Goal: Transaction & Acquisition: Download file/media

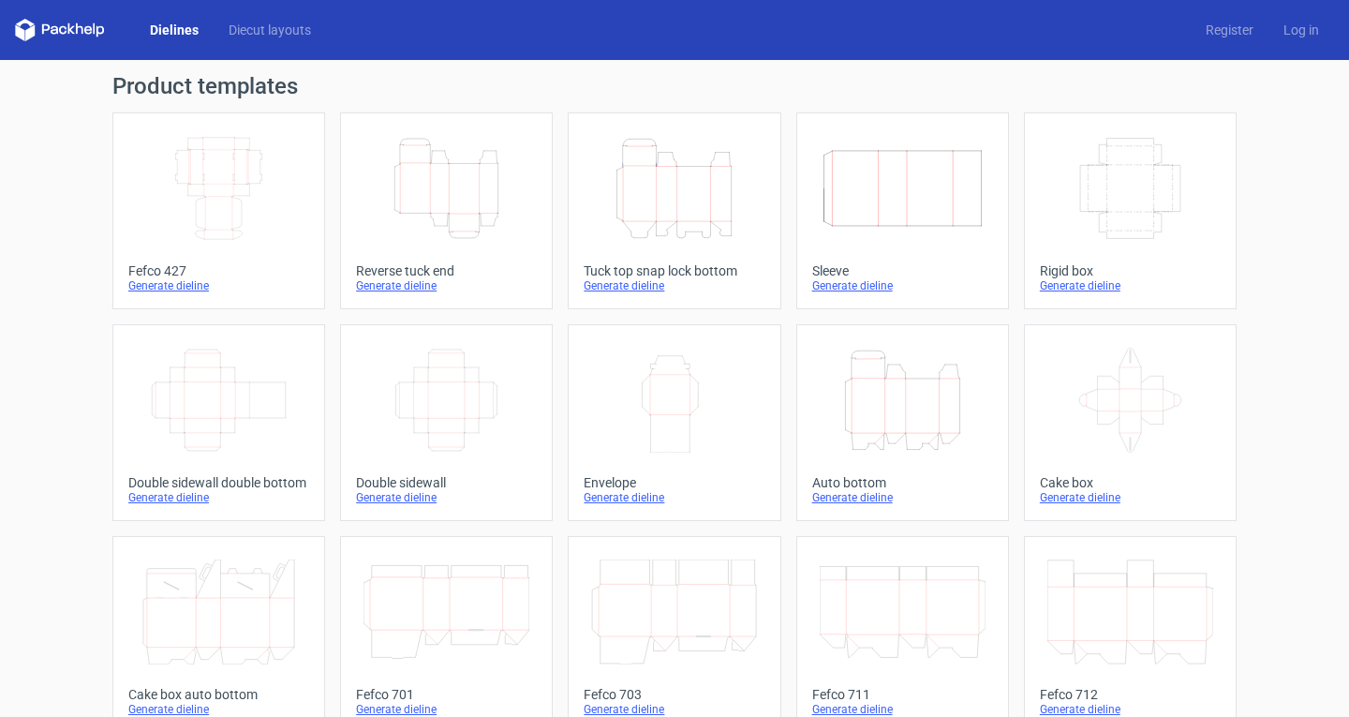
click at [671, 205] on icon "Height Depth Width" at bounding box center [674, 188] width 166 height 105
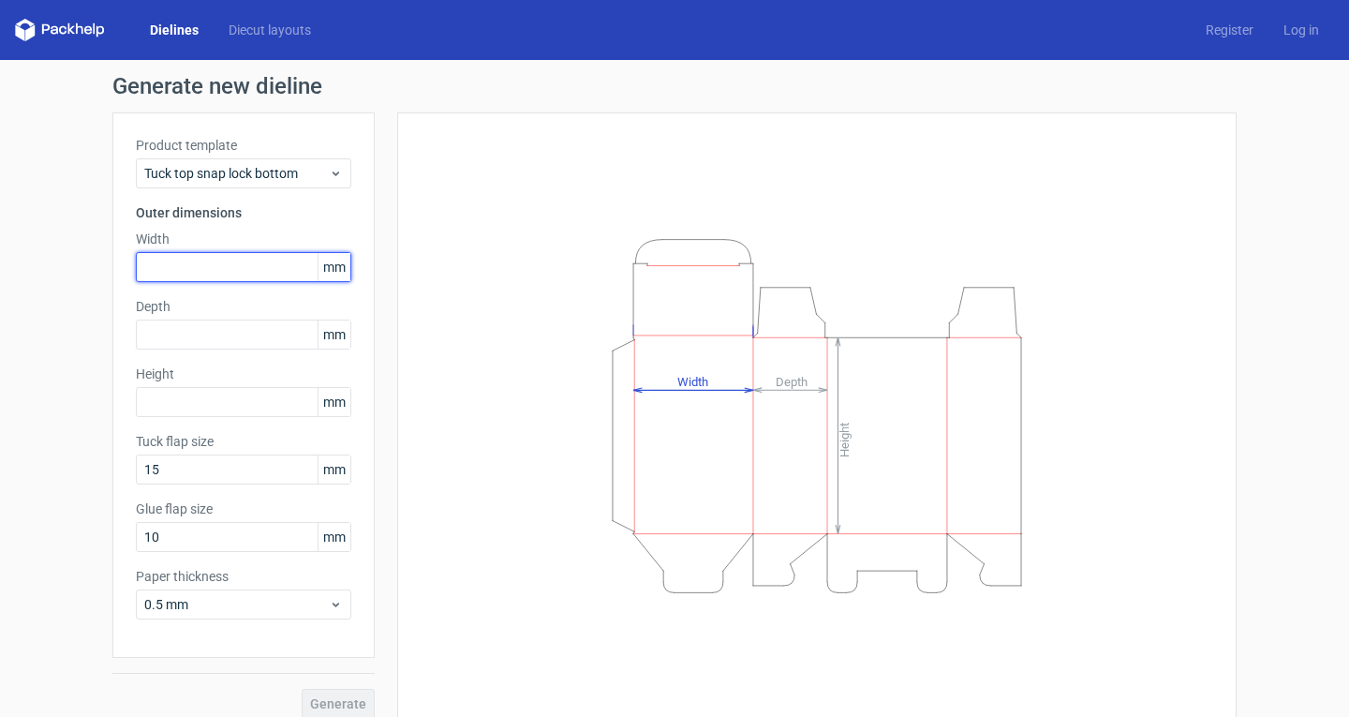
click at [260, 256] on input "text" at bounding box center [243, 267] width 215 height 30
type input "195"
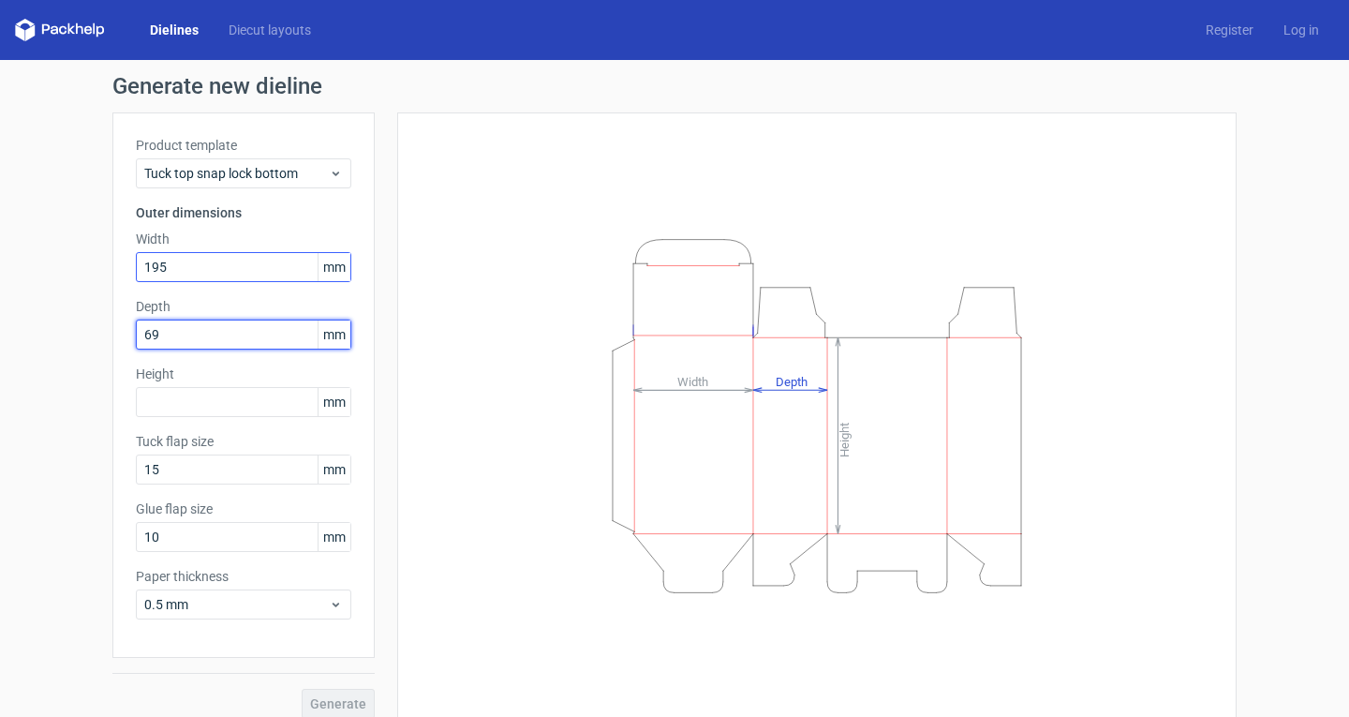
type input "69"
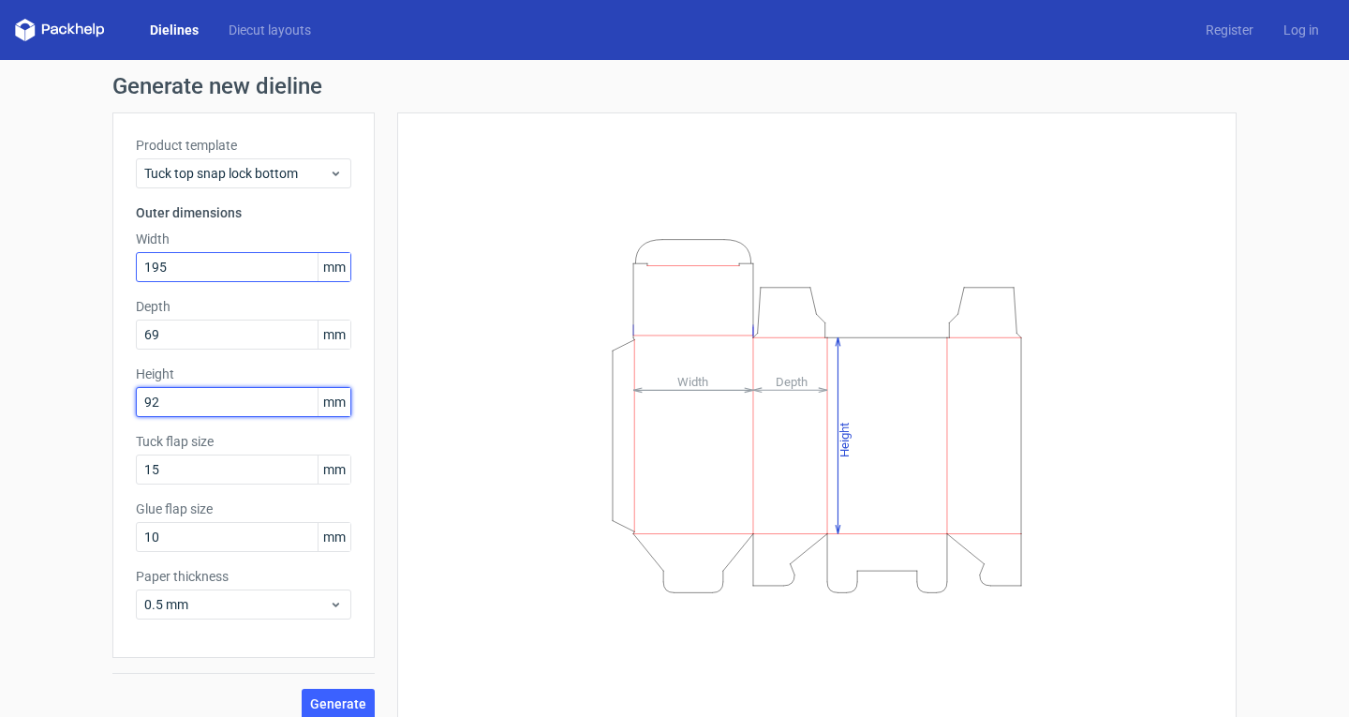
type input "92"
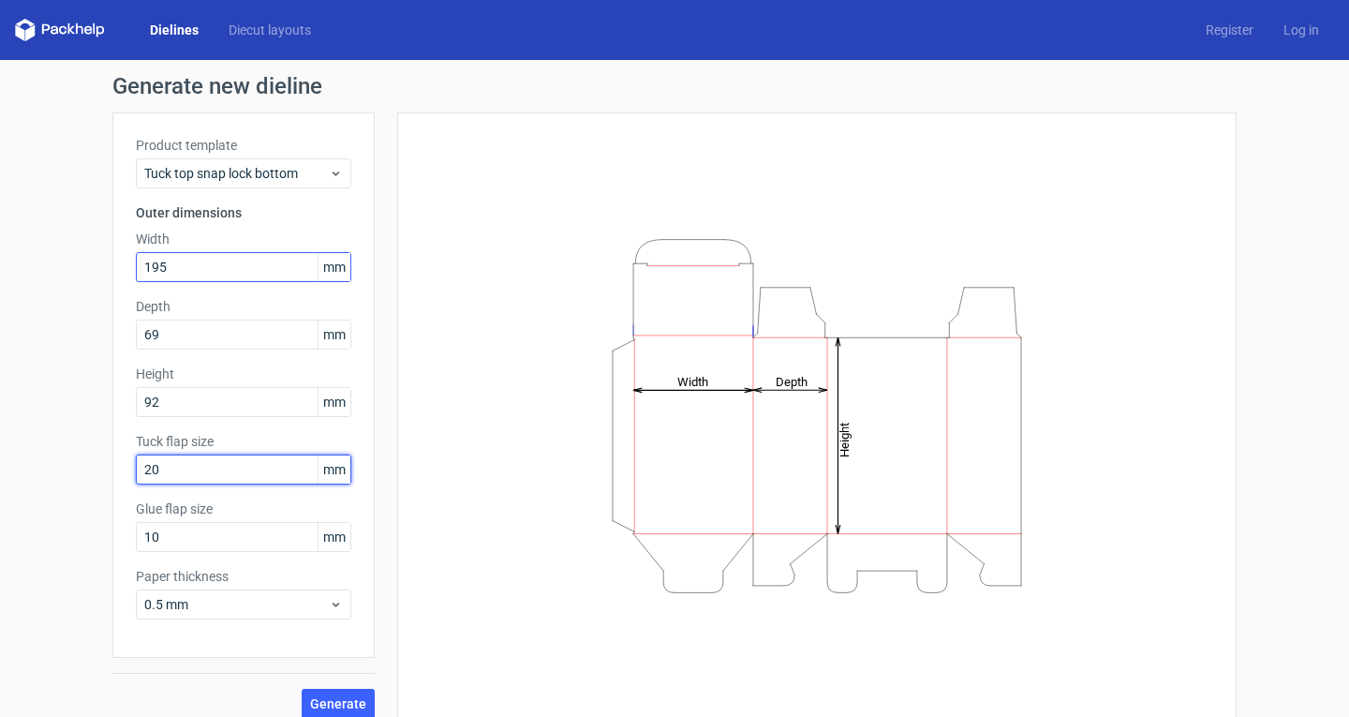
type input "20"
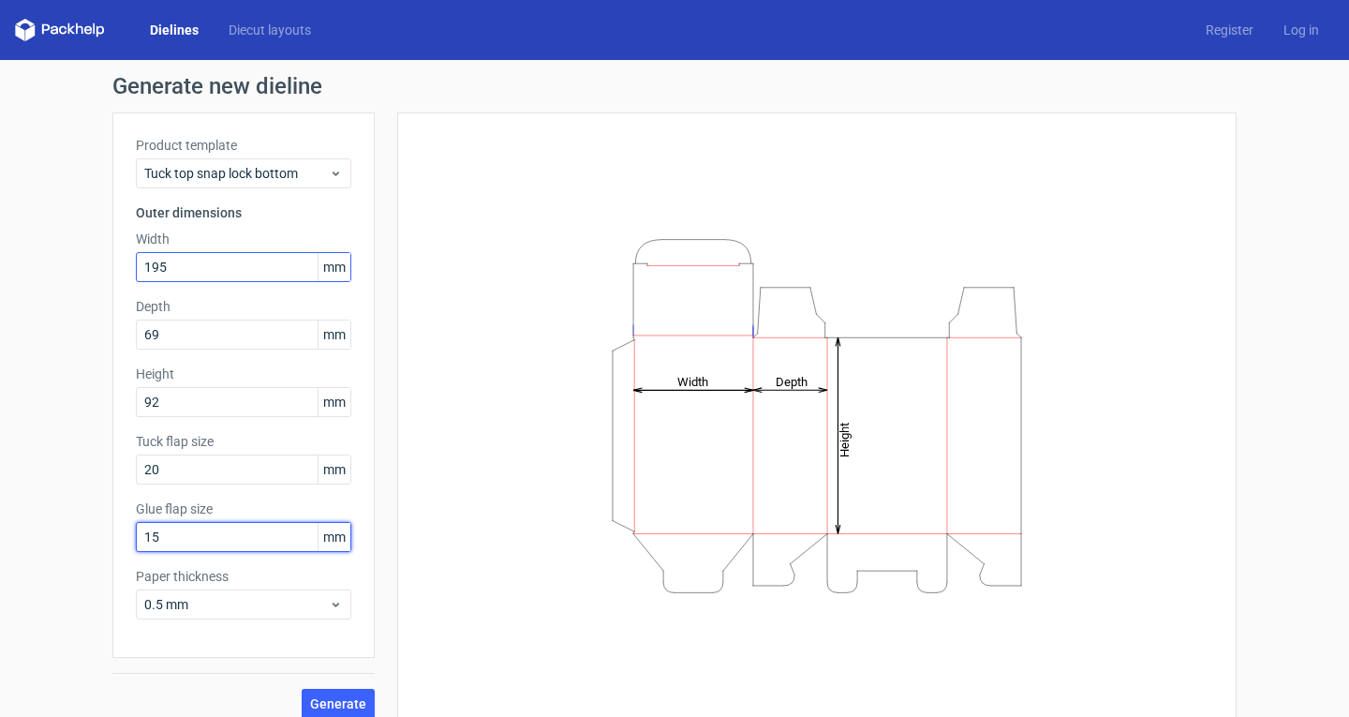
type input "15"
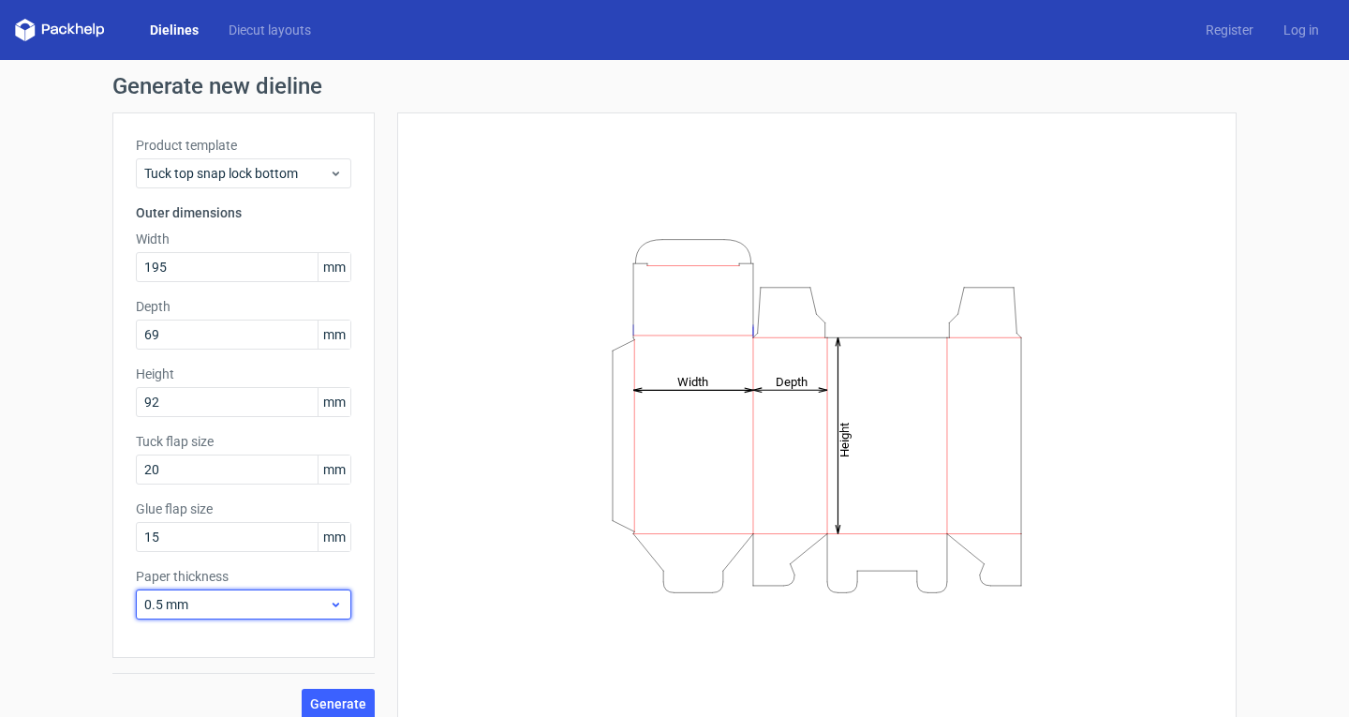
click at [260, 595] on span "0.5 mm" at bounding box center [236, 604] width 185 height 19
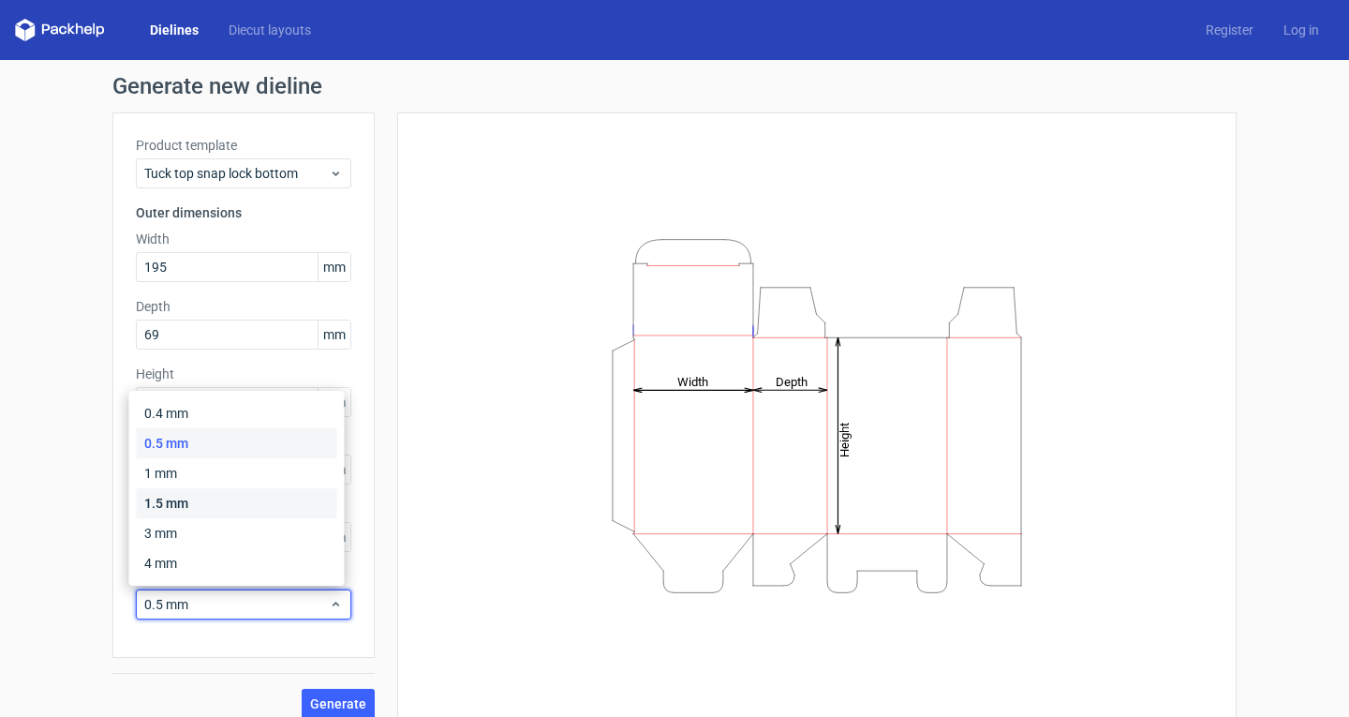
click at [237, 496] on div "1.5 mm" at bounding box center [237, 503] width 200 height 30
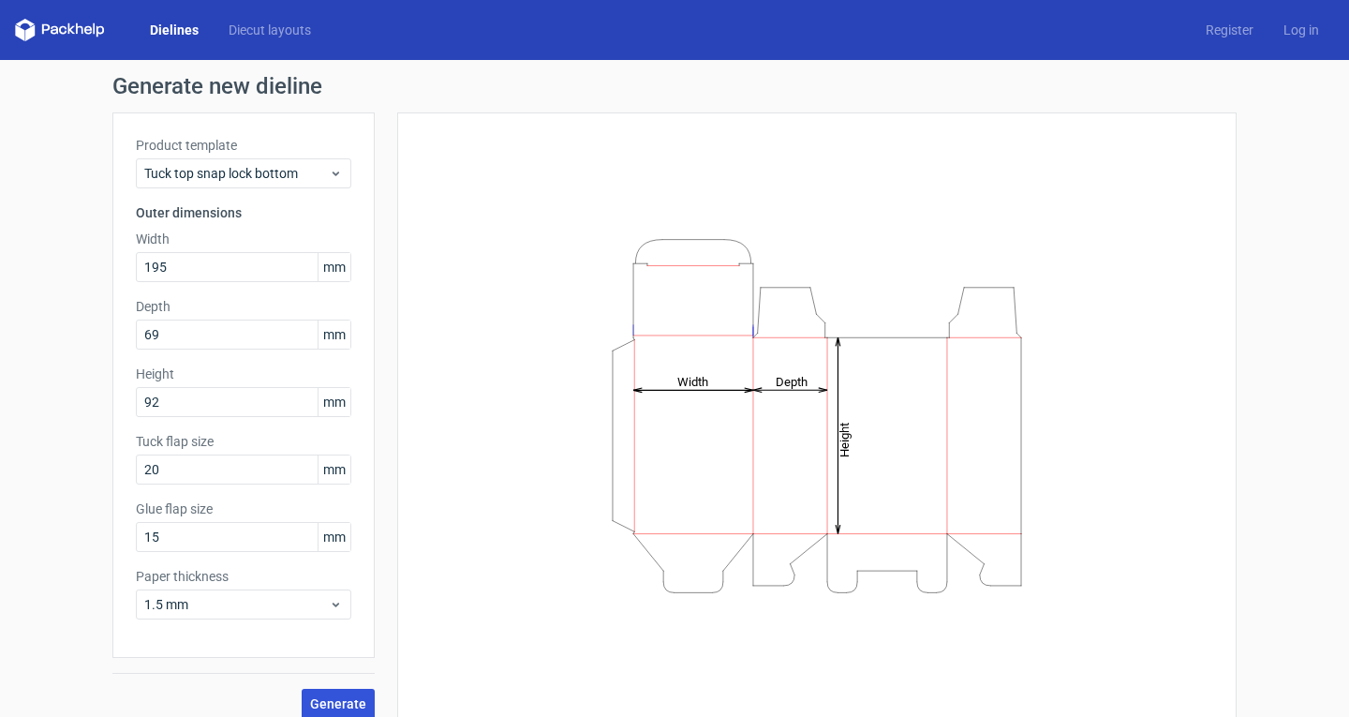
click at [331, 700] on span "Generate" at bounding box center [338, 703] width 56 height 13
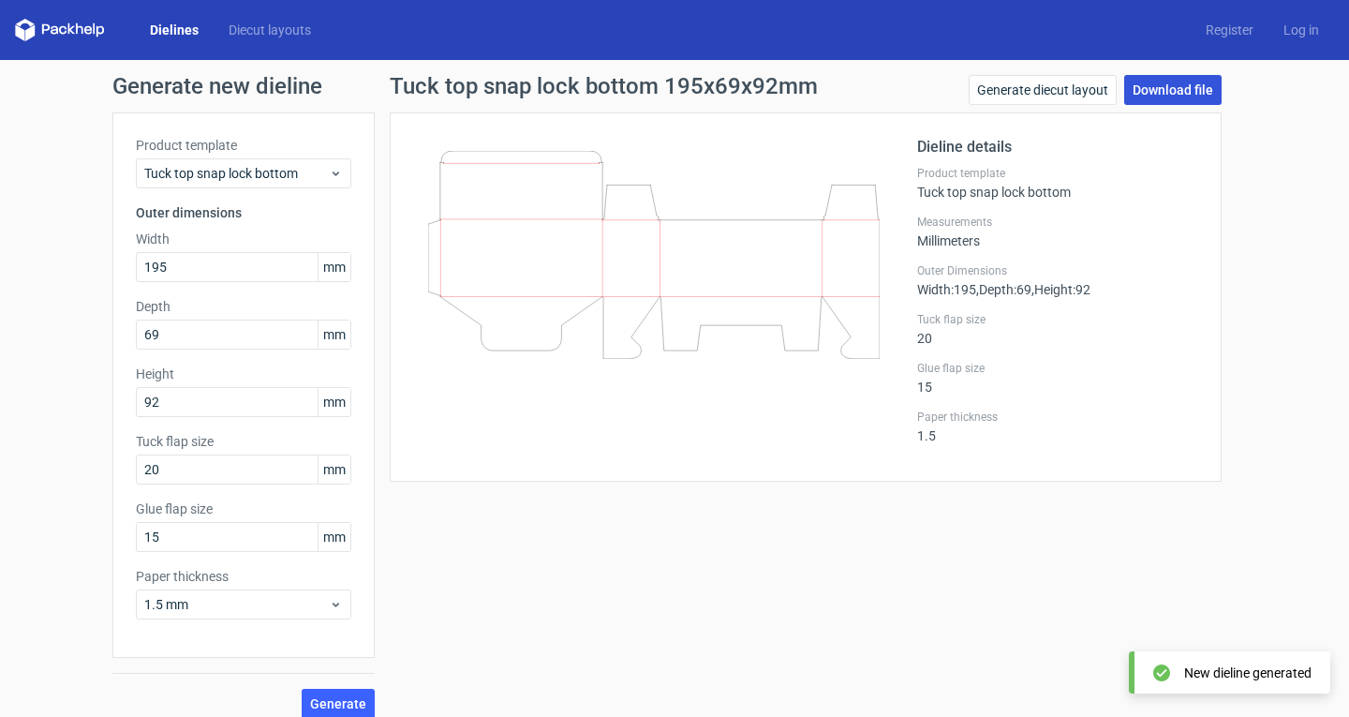
click at [1163, 85] on link "Download file" at bounding box center [1172, 90] width 97 height 30
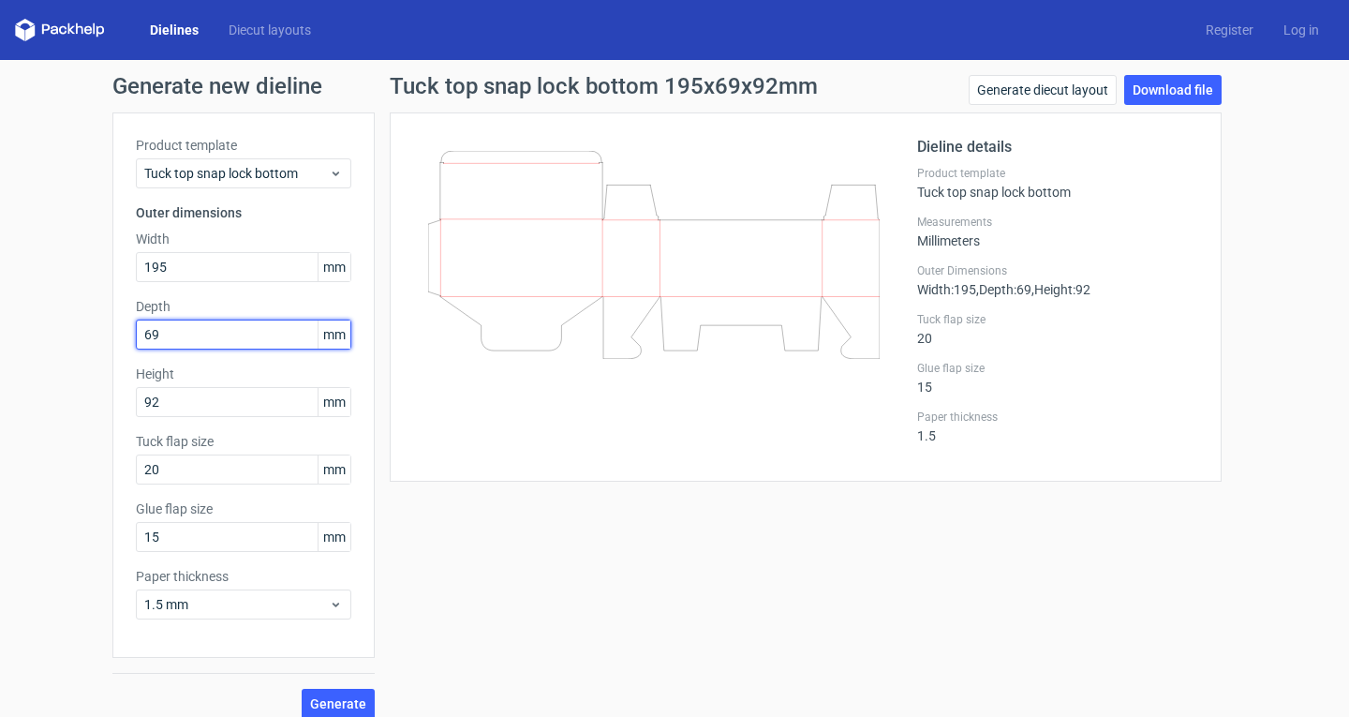
drag, startPoint x: 214, startPoint y: 336, endPoint x: 8, endPoint y: 309, distance: 207.0
click at [8, 309] on div "Generate new dieline Product template Tuck top snap lock bottom Outer dimension…" at bounding box center [674, 397] width 1349 height 674
type input "136"
click at [302, 689] on button "Generate" at bounding box center [338, 704] width 73 height 30
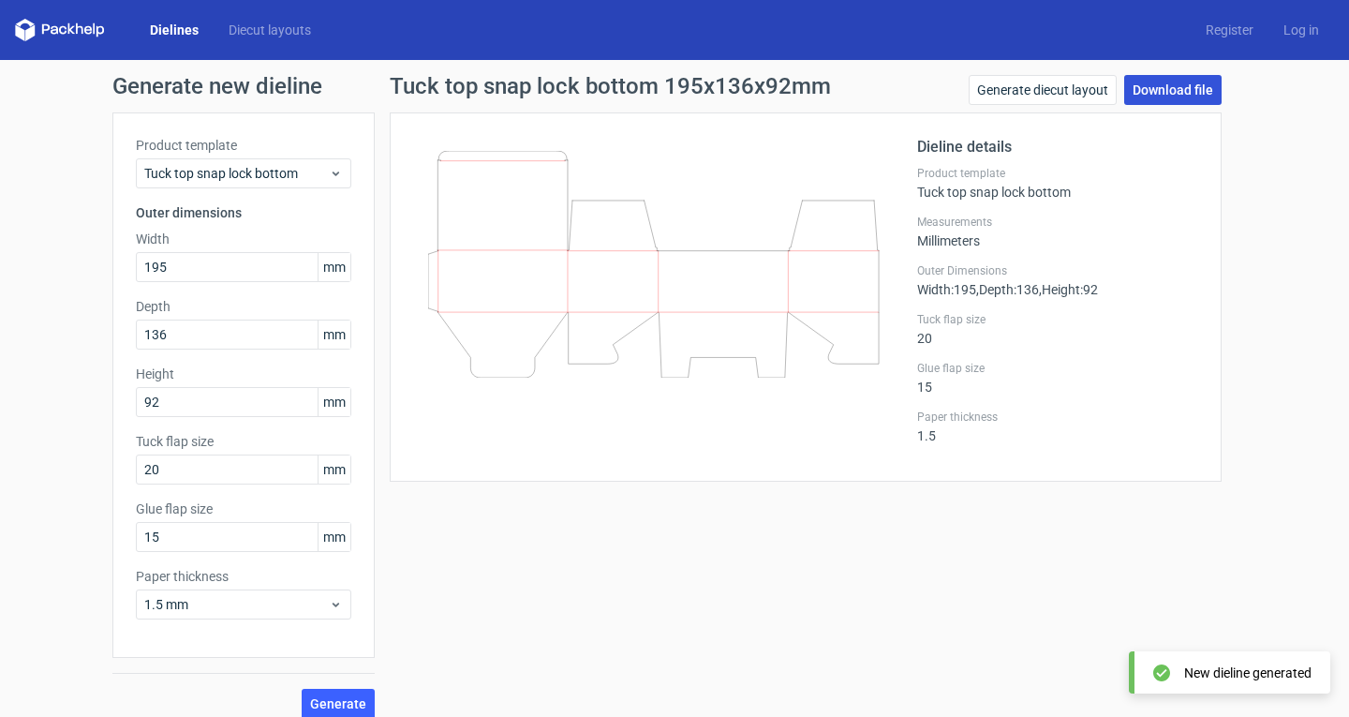
click at [1159, 88] on link "Download file" at bounding box center [1172, 90] width 97 height 30
